Goal: Find contact information: Find contact information

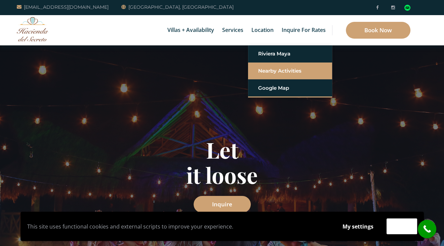
click at [274, 67] on link "Nearby Activities" at bounding box center [290, 71] width 64 height 12
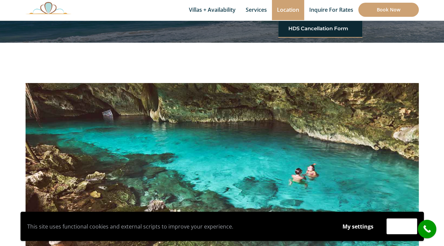
scroll to position [101, 0]
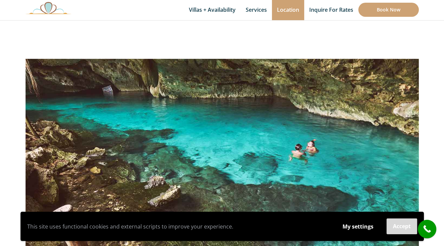
click at [398, 223] on button "Accept" at bounding box center [401, 226] width 31 height 16
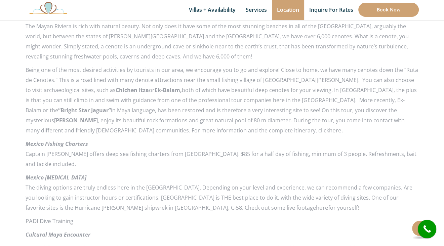
scroll to position [739, 0]
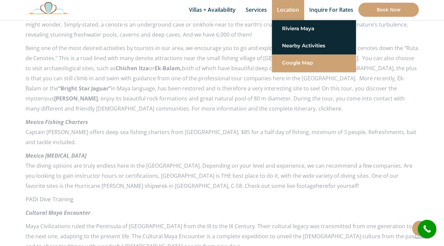
click at [298, 60] on link "Google Map" at bounding box center [314, 63] width 64 height 12
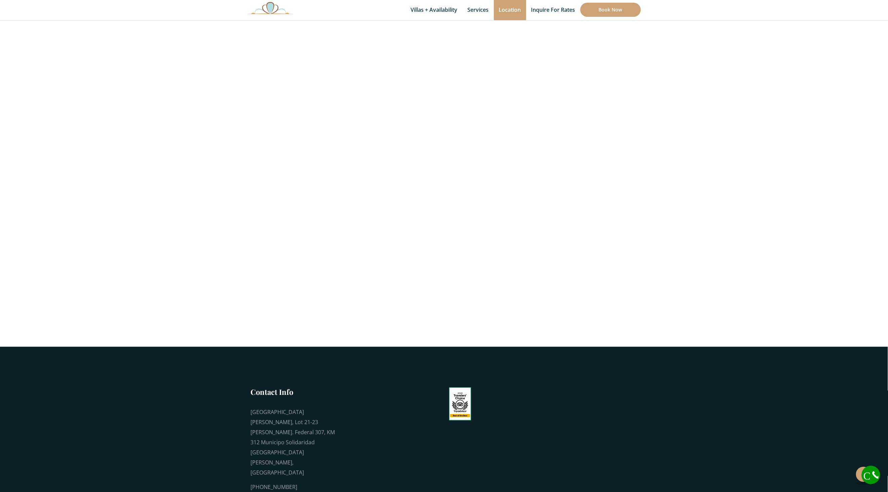
scroll to position [98, 0]
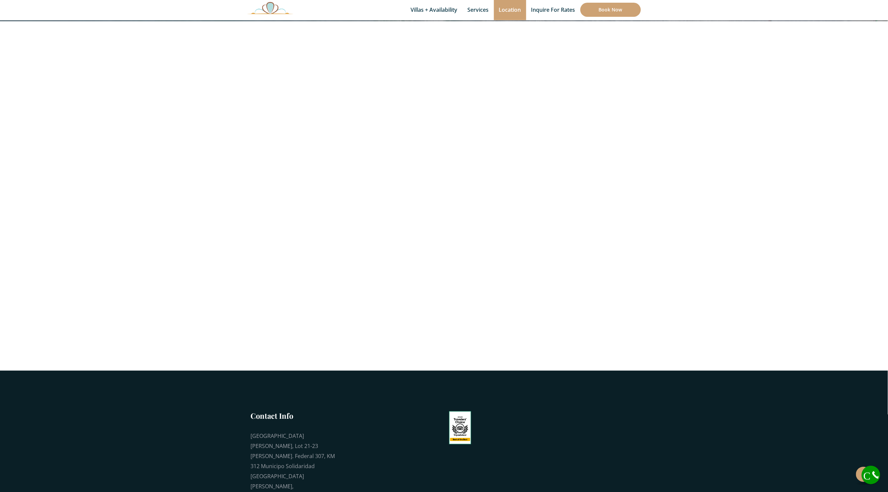
drag, startPoint x: 833, startPoint y: 243, endPoint x: 829, endPoint y: 245, distance: 4.8
click at [444, 244] on section at bounding box center [444, 196] width 888 height 350
click at [263, 13] on img at bounding box center [270, 8] width 46 height 12
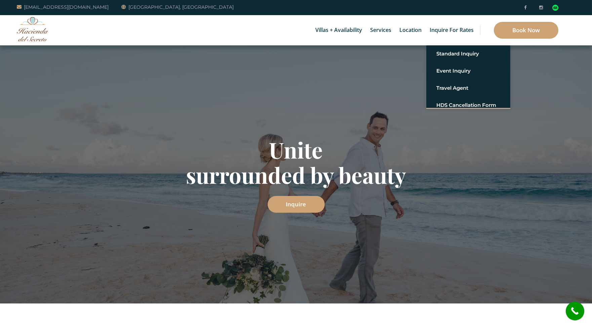
scroll to position [5682, 0]
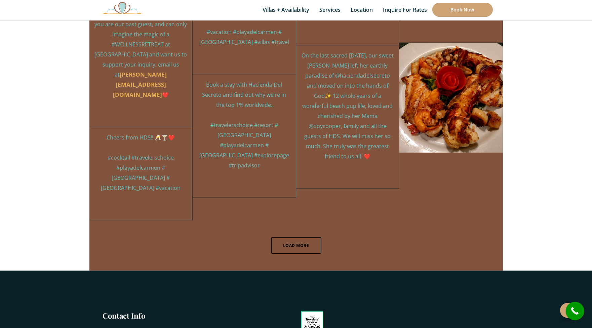
drag, startPoint x: 100, startPoint y: 212, endPoint x: 179, endPoint y: 237, distance: 82.3
drag, startPoint x: 91, startPoint y: 203, endPoint x: 181, endPoint y: 235, distance: 95.8
